Goal: Complete application form: Complete application form

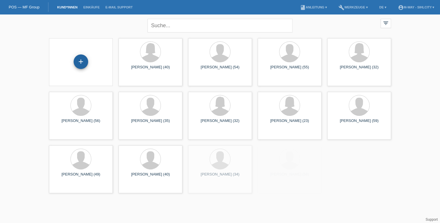
click at [80, 61] on div "+" at bounding box center [81, 61] width 14 height 14
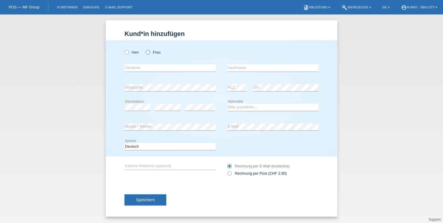
click at [145, 49] on icon at bounding box center [145, 49] width 0 height 0
click at [148, 51] on input "Frau" at bounding box center [148, 52] width 4 height 4
radio input "true"
click at [150, 66] on input "text" at bounding box center [170, 67] width 91 height 7
type input "Efstathia"
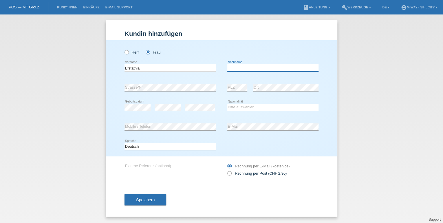
click at [240, 68] on input "text" at bounding box center [272, 67] width 91 height 7
type input "Favvata"
click at [240, 105] on select "Bitte auswählen... Schweiz Deutschland Liechtenstein Österreich ------------ Af…" at bounding box center [272, 107] width 91 height 7
select select "GR"
click at [227, 104] on select "Bitte auswählen... Schweiz Deutschland Liechtenstein Österreich ------------ Af…" at bounding box center [272, 107] width 91 height 7
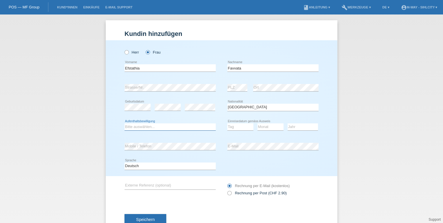
click at [172, 126] on select "Bitte auswählen... C B B - Flüchtlingsstatus Andere" at bounding box center [170, 126] width 91 height 7
select select "B"
click at [125, 123] on select "Bitte auswählen... C B B - Flüchtlingsstatus Andere" at bounding box center [170, 126] width 91 height 7
click at [235, 127] on select "Tag 01 02 03 04 05 06 07 08 09 10 11" at bounding box center [240, 126] width 26 height 7
select select "14"
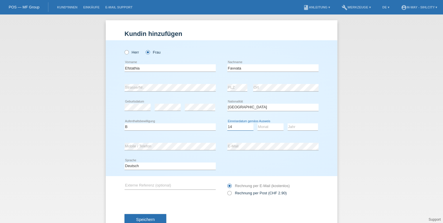
click at [227, 123] on select "Tag 01 02 03 04 05 06 07 08 09 10 11" at bounding box center [240, 126] width 26 height 7
click at [262, 127] on select "Monat 01 02 03 04 05 06 07 08 09 10 11" at bounding box center [271, 126] width 26 height 7
select select "09"
click at [258, 123] on select "Monat 01 02 03 04 05 06 07 08 09 10 11" at bounding box center [271, 126] width 26 height 7
click at [299, 127] on select "Jahr 2025 2024 2023 2022 2021 2020 2019 2018 2017 2016 2015 2014 2013 2012 2011…" at bounding box center [303, 126] width 30 height 7
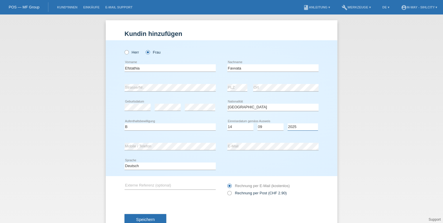
click at [288, 123] on select "Jahr 2025 2024 2023 2022 2021 2020 2019 2018 2017 2016 2015 2014 2013 2012 2011…" at bounding box center [303, 126] width 30 height 7
click at [300, 127] on select "Jahr 2025 2024 2023 2022 2021 2020 2019 2018 2017 2016 2015 2014 2013 2012 2011…" at bounding box center [303, 126] width 30 height 7
select select "2015"
click at [288, 123] on select "Jahr 2025 2024 2023 2022 2021 2020 2019 2018 2017 2016 2015 2014 2013 2012 2011…" at bounding box center [303, 126] width 30 height 7
click at [140, 165] on select "Deutsch Français Italiano English" at bounding box center [170, 166] width 91 height 7
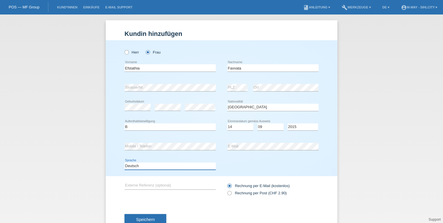
select select "en"
click at [125, 163] on select "Deutsch Français Italiano English" at bounding box center [170, 166] width 91 height 7
click at [156, 216] on button "Speichern" at bounding box center [146, 219] width 42 height 11
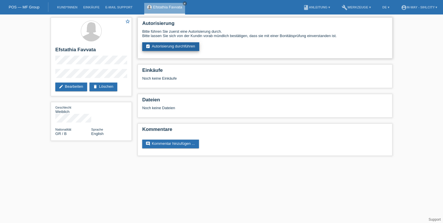
click at [185, 49] on link "assignment_turned_in Autorisierung durchführen" at bounding box center [170, 46] width 57 height 9
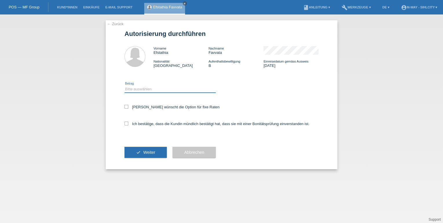
click at [155, 89] on select "Bitte auswählen CHF 1.00 - CHF 499.00 CHF 500.00 - CHF 1'999.00 CHF 2'000.00 - …" at bounding box center [170, 89] width 91 height 7
select select "3"
click at [125, 86] on select "Bitte auswählen CHF 1.00 - CHF 499.00 CHF 500.00 - CHF 1'999.00 CHF 2'000.00 - …" at bounding box center [170, 89] width 91 height 7
click at [127, 123] on icon at bounding box center [127, 124] width 4 height 4
click at [127, 123] on input "Ich bestätige, dass die Kundin mündlich bestätigt hat, dass sie mit einer Bonit…" at bounding box center [127, 124] width 4 height 4
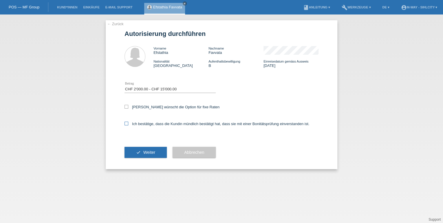
checkbox input "true"
click at [125, 105] on icon at bounding box center [127, 107] width 4 height 4
click at [125, 105] on input "Kundin wünscht die Option für fixe Raten" at bounding box center [127, 107] width 4 height 4
checkbox input "true"
click at [147, 153] on span "Weiter" at bounding box center [149, 152] width 12 height 5
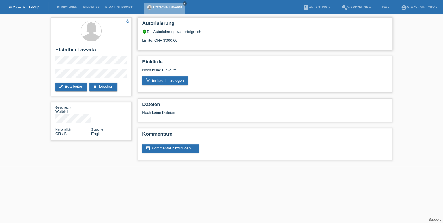
drag, startPoint x: 163, startPoint y: 41, endPoint x: 177, endPoint y: 40, distance: 13.9
click at [177, 40] on div "Limite: CHF 3'000.00" at bounding box center [265, 38] width 246 height 9
